Goal: Browse casually

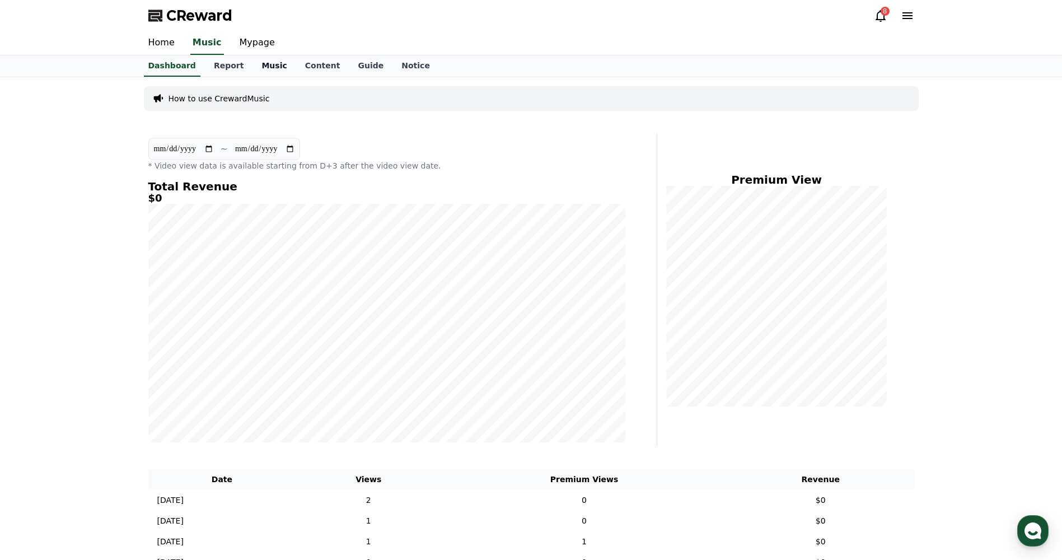
click at [258, 63] on link "Music" at bounding box center [274, 65] width 43 height 21
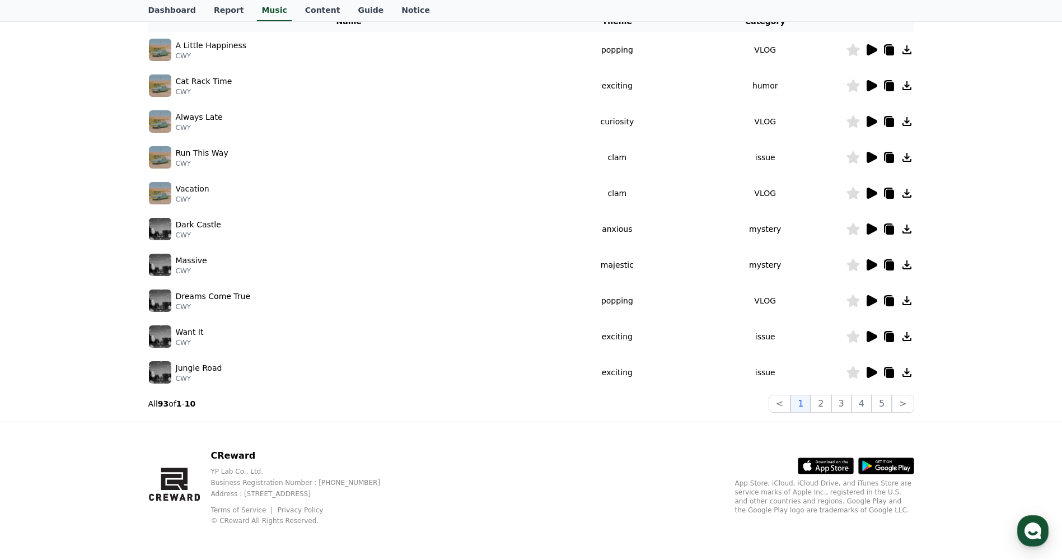
scroll to position [198, 0]
click at [847, 399] on button "3" at bounding box center [842, 403] width 20 height 18
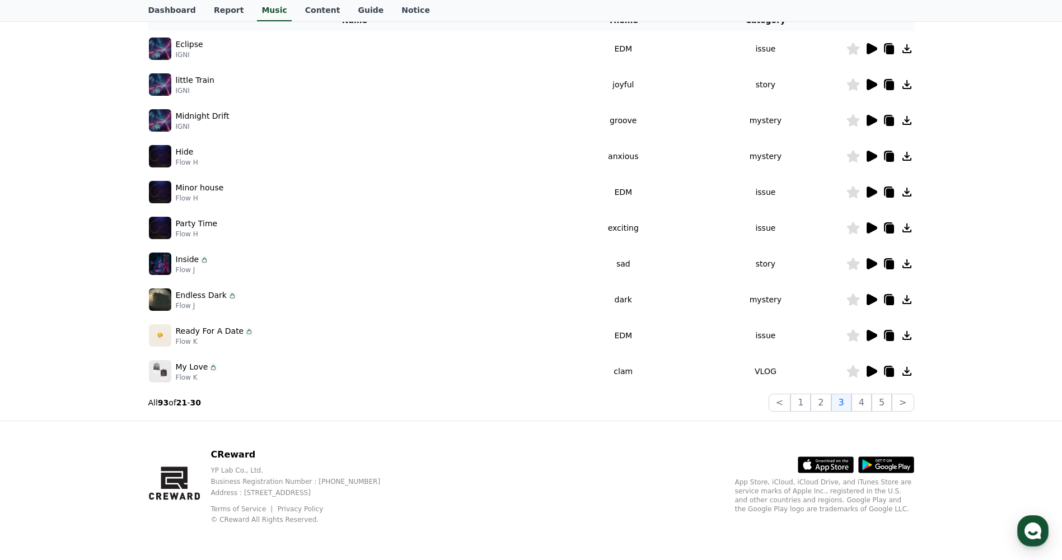
click at [869, 230] on icon at bounding box center [872, 227] width 11 height 11
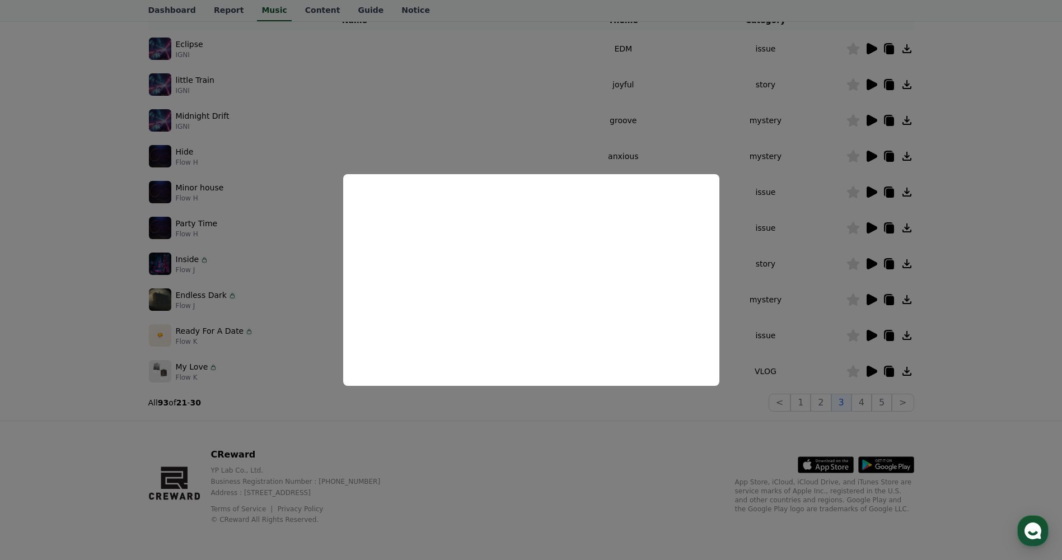
click at [553, 148] on button "close modal" at bounding box center [531, 280] width 1062 height 560
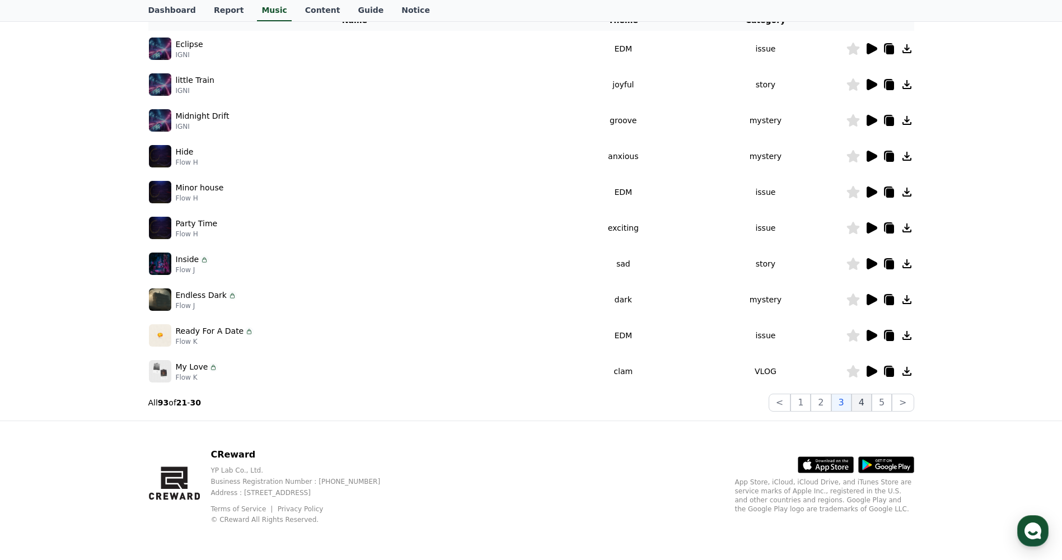
click at [868, 405] on button "4" at bounding box center [862, 403] width 20 height 18
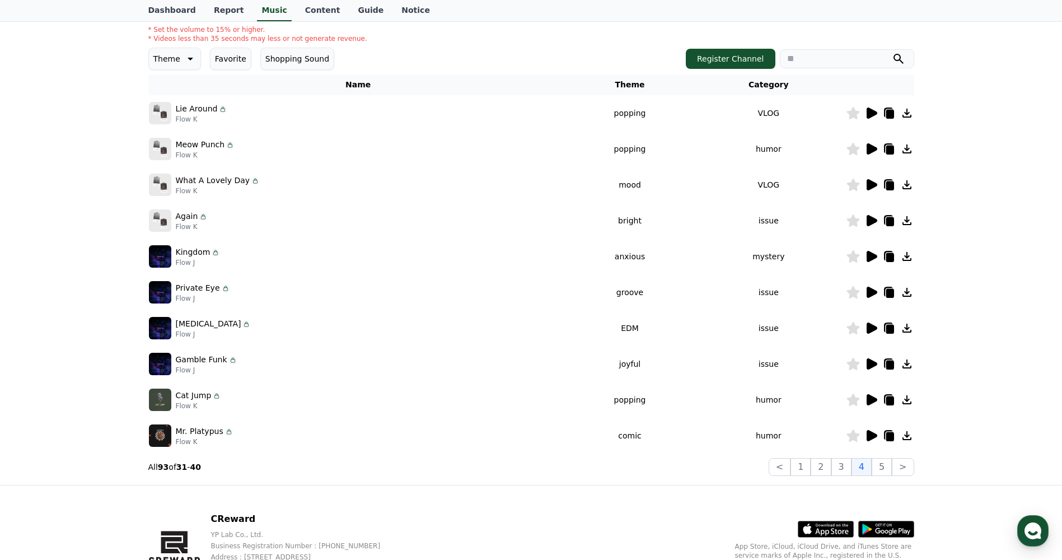
scroll to position [198, 0]
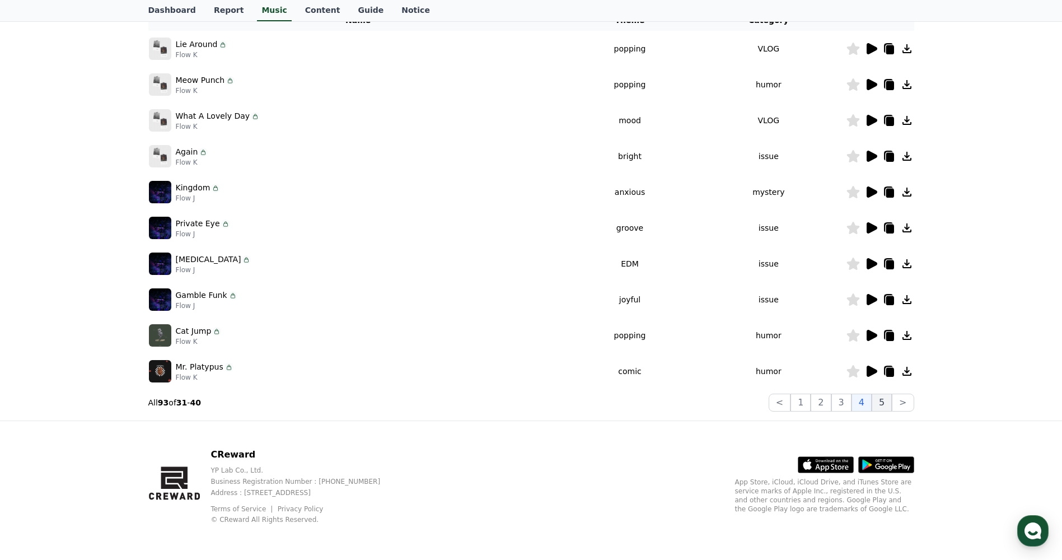
click at [883, 405] on button "5" at bounding box center [882, 403] width 20 height 18
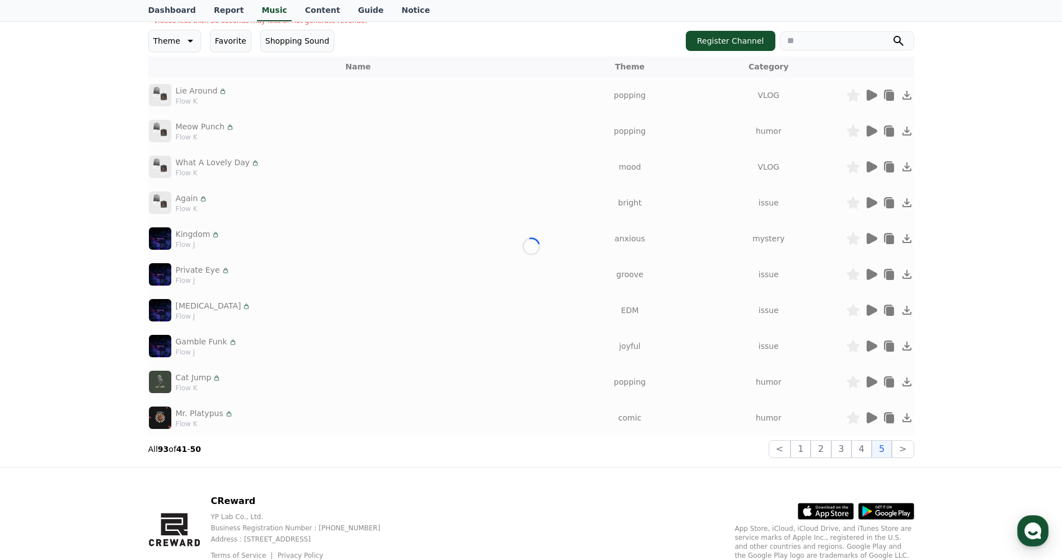
scroll to position [142, 0]
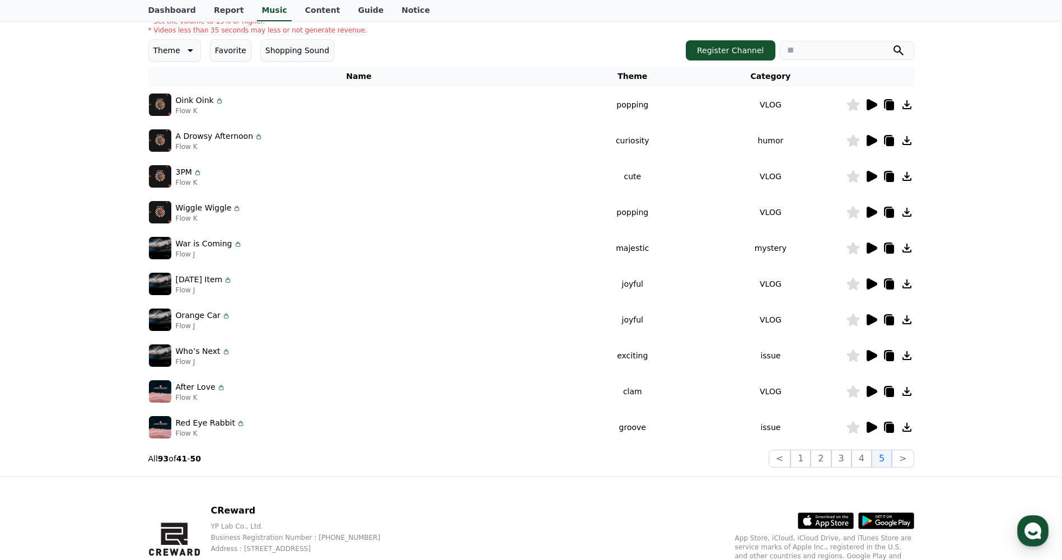
click at [870, 104] on icon at bounding box center [872, 104] width 11 height 11
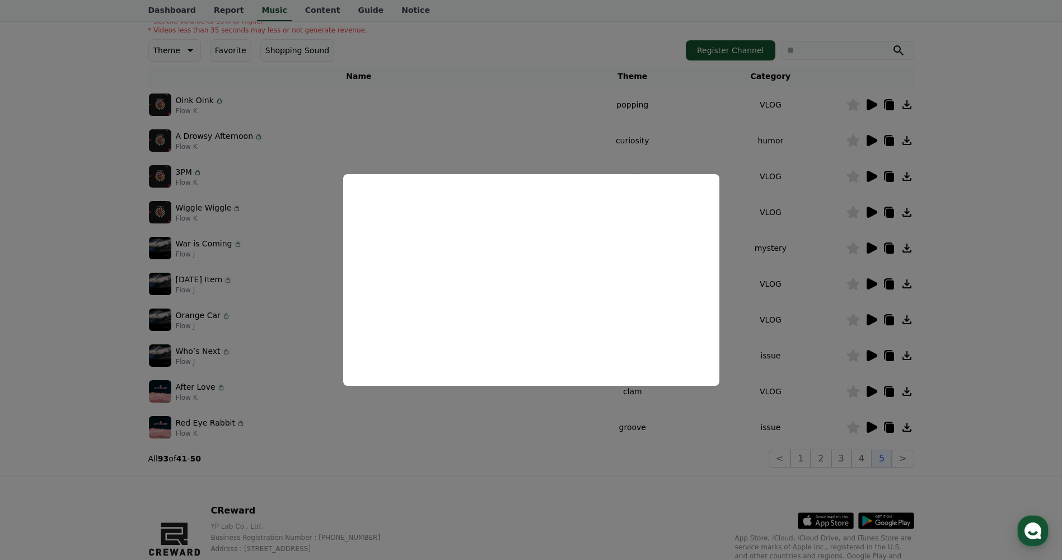
click at [532, 143] on button "close modal" at bounding box center [531, 280] width 1062 height 560
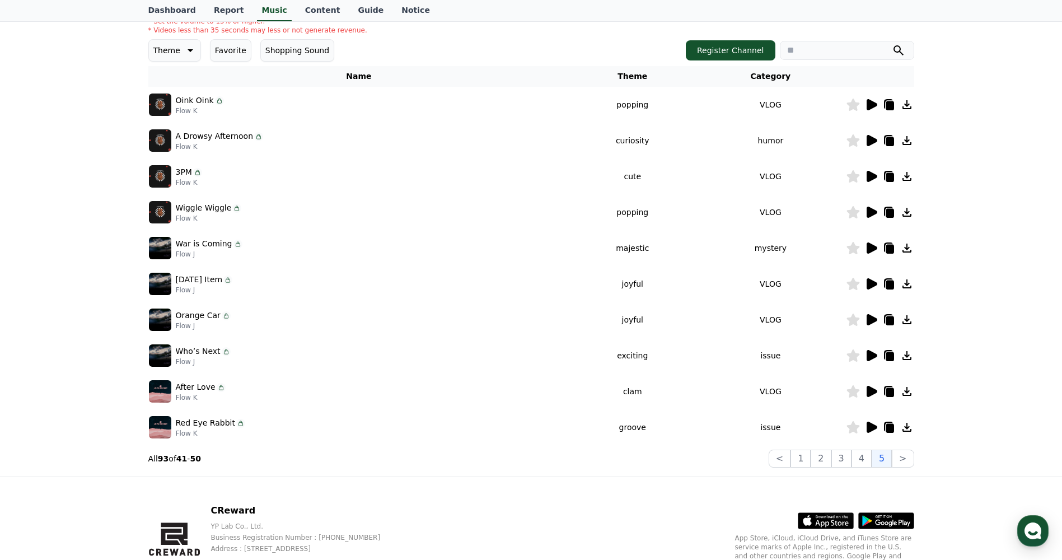
click at [867, 179] on icon at bounding box center [872, 176] width 11 height 11
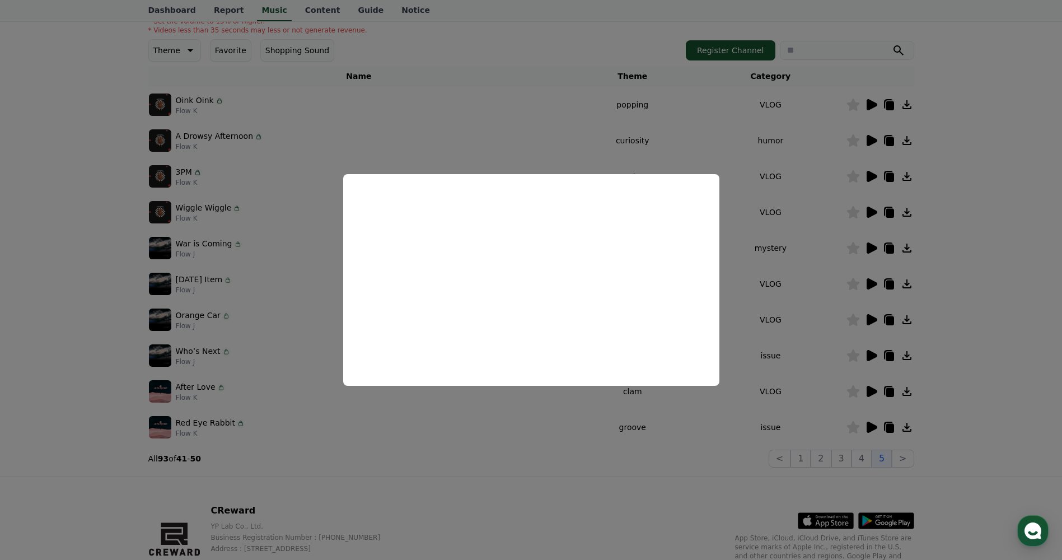
click at [511, 130] on button "close modal" at bounding box center [531, 280] width 1062 height 560
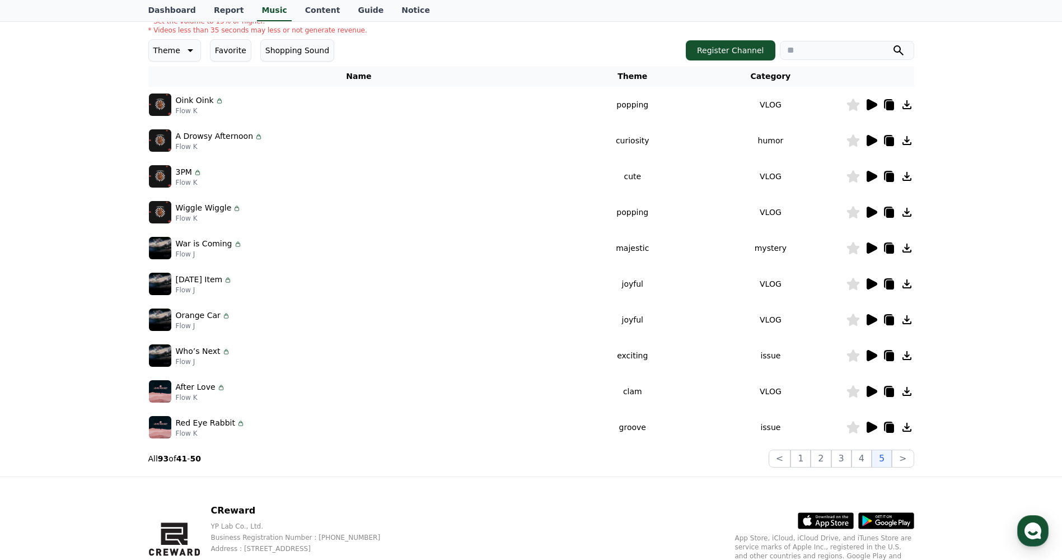
click at [871, 136] on icon at bounding box center [871, 140] width 13 height 13
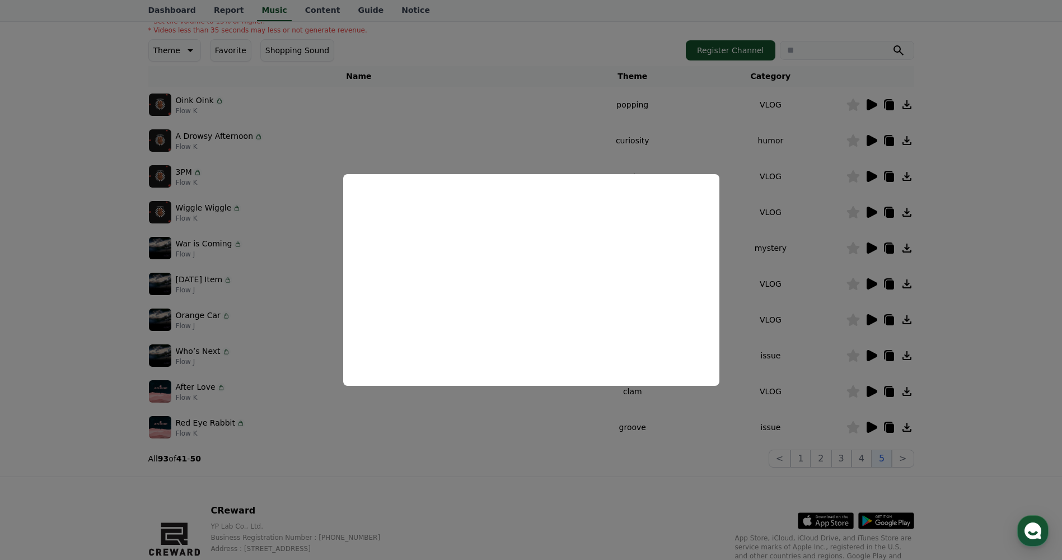
click at [519, 132] on button "close modal" at bounding box center [531, 280] width 1062 height 560
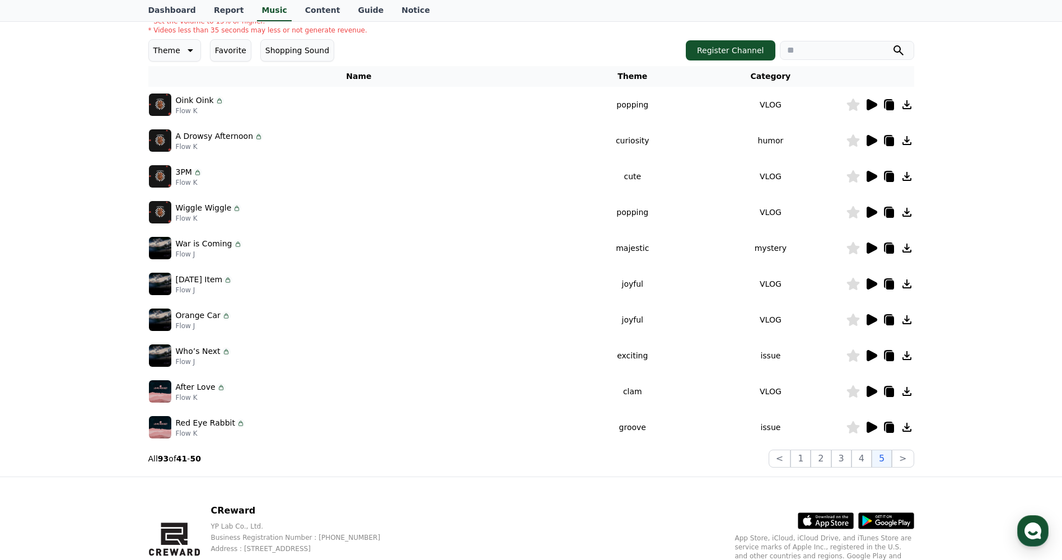
click at [868, 212] on icon at bounding box center [872, 212] width 11 height 11
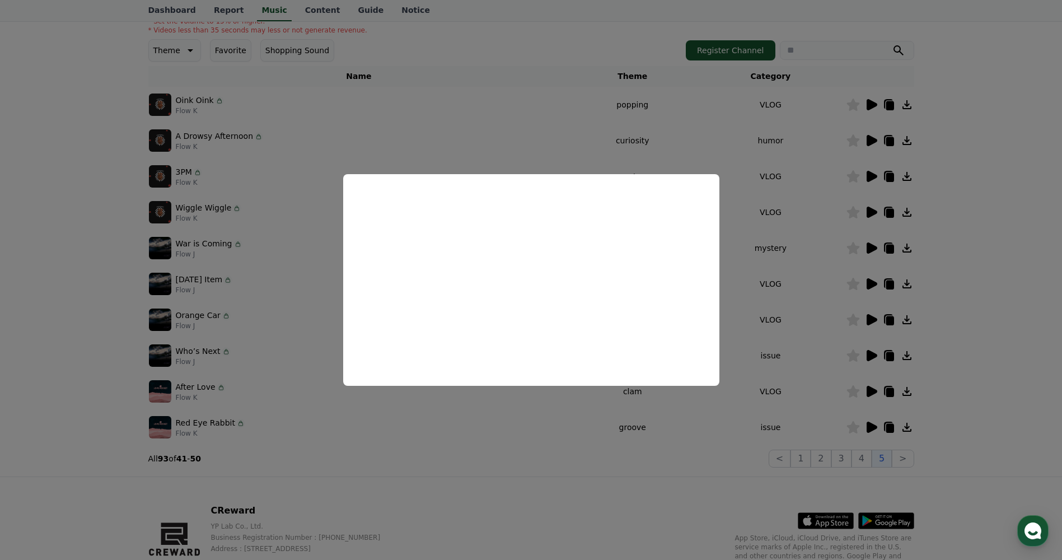
click at [533, 165] on button "close modal" at bounding box center [531, 280] width 1062 height 560
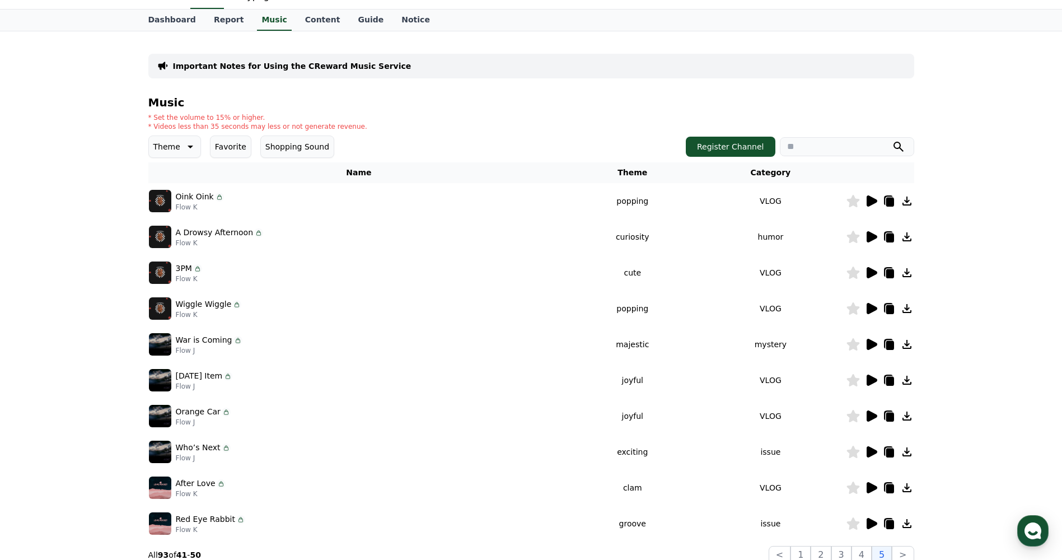
scroll to position [0, 0]
